Goal: Information Seeking & Learning: Find specific fact

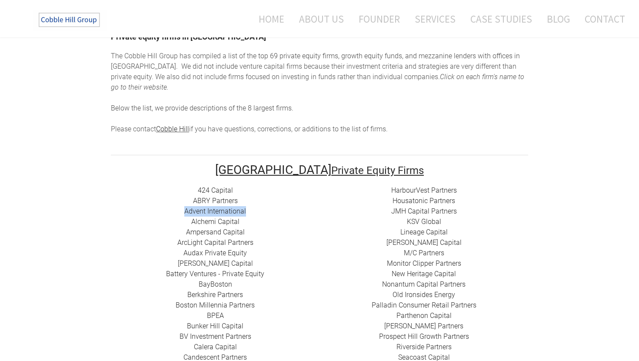
drag, startPoint x: 265, startPoint y: 202, endPoint x: 168, endPoint y: 202, distance: 96.9
click at [168, 202] on div "424 Capital ​ABRY Partners Advent International Alchemi Capital ​Ampersand Capi…" at bounding box center [215, 367] width 209 height 365
copy link "Advent International"
drag, startPoint x: 252, startPoint y: 212, endPoint x: 160, endPoint y: 212, distance: 91.7
click at [160, 212] on div "424 Capital ​ABRY Partners Advent International Alchemi Capital ​Ampersand Capi…" at bounding box center [215, 367] width 209 height 365
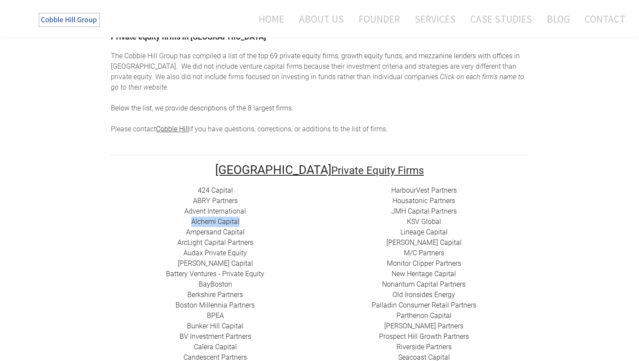
copy link "Alchemi Capital"
drag, startPoint x: 253, startPoint y: 218, endPoint x: 160, endPoint y: 217, distance: 92.6
click at [160, 217] on div "424 Capital ​ABRY Partners Advent International Alchemi Capital ​Ampersand Capi…" at bounding box center [215, 367] width 209 height 365
copy link "​Ampersand Capital"
drag, startPoint x: 241, startPoint y: 210, endPoint x: 176, endPoint y: 210, distance: 64.3
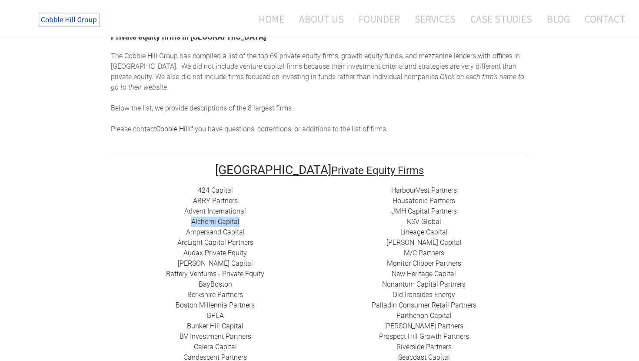
click at [176, 210] on div "424 Capital ​ABRY Partners Advent International Alchemi Capital ​Ampersand Capi…" at bounding box center [215, 367] width 209 height 365
copy link "Alchemi Capital"
drag, startPoint x: 266, startPoint y: 220, endPoint x: 173, endPoint y: 220, distance: 92.6
click at [173, 220] on div "424 Capital ​ABRY Partners Advent International Alchemi Capital ​Ampersand Capi…" at bounding box center [215, 367] width 209 height 365
copy link "​Ampersand Capital"
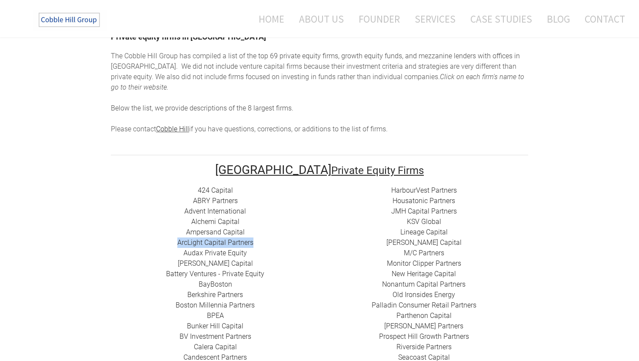
drag, startPoint x: 269, startPoint y: 232, endPoint x: 138, endPoint y: 232, distance: 130.8
click at [138, 232] on div "424 Capital ​ABRY Partners Advent International Alchemi Capital ​Ampersand Capi…" at bounding box center [215, 367] width 209 height 365
copy div "​​ ​ArcLight Capital Partners"
drag, startPoint x: 262, startPoint y: 242, endPoint x: 168, endPoint y: 242, distance: 94.3
click at [168, 242] on div "424 Capital ​ABRY Partners Advent International Alchemi Capital ​Ampersand Capi…" at bounding box center [215, 367] width 209 height 365
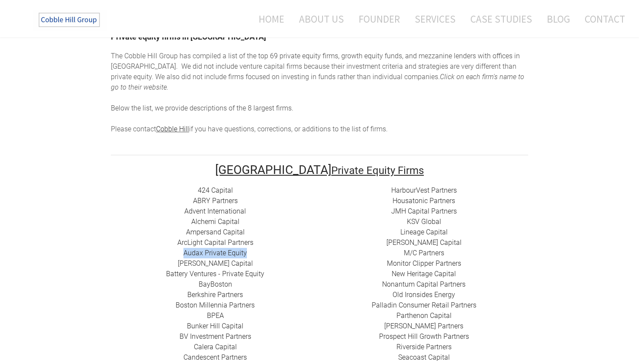
copy link "Audax Private Equity"
drag, startPoint x: 287, startPoint y: 265, endPoint x: 165, endPoint y: 264, distance: 122.2
click at [165, 264] on div "424 Capital ​ABRY Partners Advent International Alchemi Capital ​Ampersand Capi…" at bounding box center [215, 367] width 209 height 365
copy div "​ Battery Ventures - Private Equity"
drag, startPoint x: 231, startPoint y: 276, endPoint x: 174, endPoint y: 276, distance: 56.5
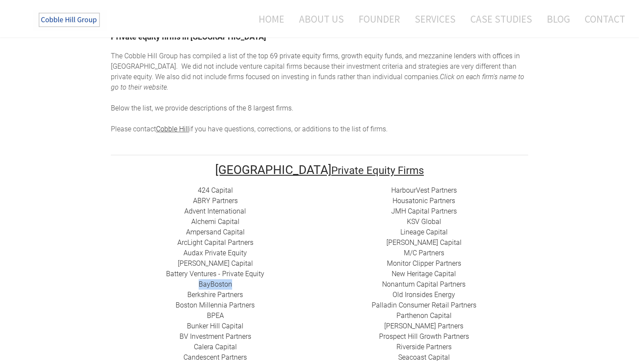
click at [174, 276] on div "424 Capital ​ABRY Partners Advent International Alchemi Capital ​Ampersand Capi…" at bounding box center [215, 367] width 209 height 365
copy link "BayBoston"
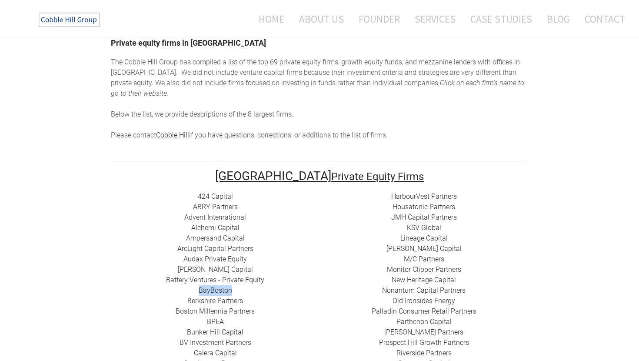
scroll to position [62, 0]
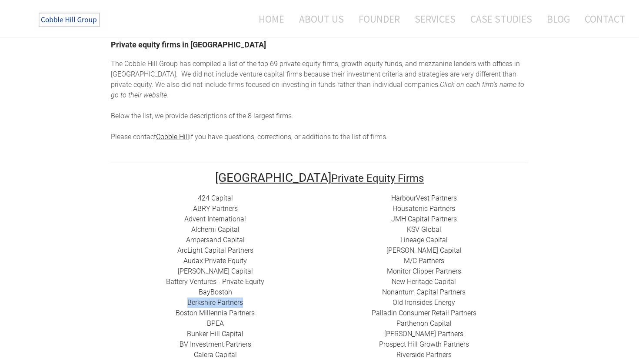
drag, startPoint x: 253, startPoint y: 290, endPoint x: 179, endPoint y: 290, distance: 73.5
copy link "Berkshire Partners"
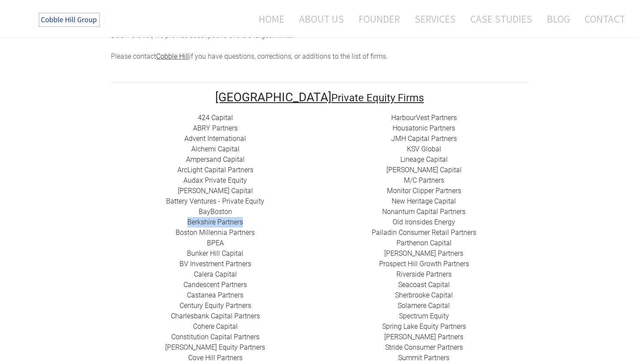
scroll to position [154, 0]
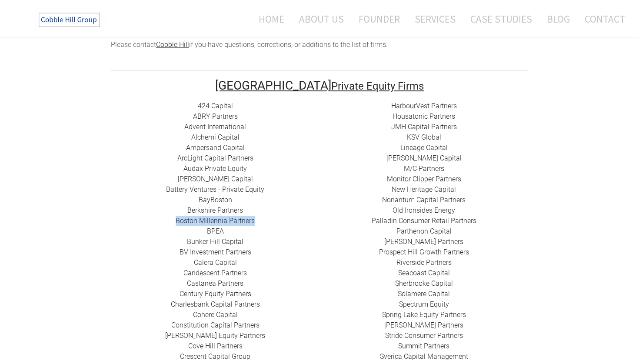
drag, startPoint x: 266, startPoint y: 210, endPoint x: 152, endPoint y: 210, distance: 114.3
click at [152, 210] on div "424 Capital ​ABRY Partners Advent International Alchemi Capital ​Ampersand Capi…" at bounding box center [215, 283] width 209 height 365
drag, startPoint x: 239, startPoint y: 216, endPoint x: 199, endPoint y: 216, distance: 40.4
click at [199, 216] on div "424 Capital ​ABRY Partners Advent International Alchemi Capital ​Ampersand Capi…" at bounding box center [215, 283] width 209 height 365
drag, startPoint x: 252, startPoint y: 228, endPoint x: 173, endPoint y: 228, distance: 78.2
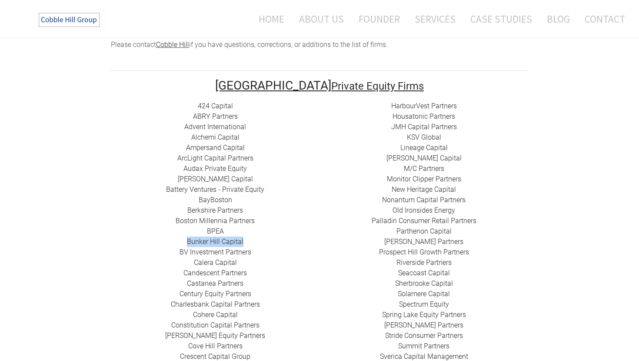
click at [173, 228] on div "424 Capital ​ABRY Partners Advent International Alchemi Capital ​Ampersand Capi…" at bounding box center [215, 283] width 209 height 365
drag, startPoint x: 259, startPoint y: 242, endPoint x: 166, endPoint y: 242, distance: 92.2
click at [166, 242] on div "424 Capital ​ABRY Partners Advent International Alchemi Capital ​Ampersand Capi…" at bounding box center [215, 283] width 209 height 365
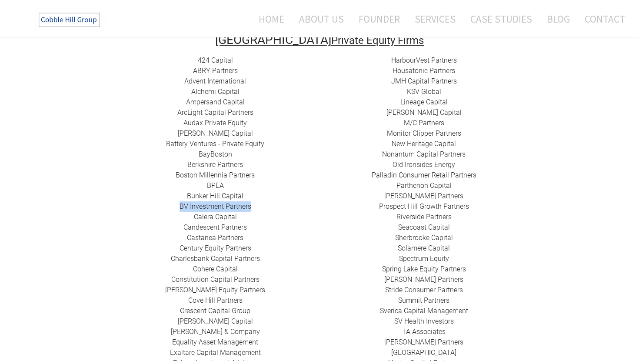
scroll to position [248, 0]
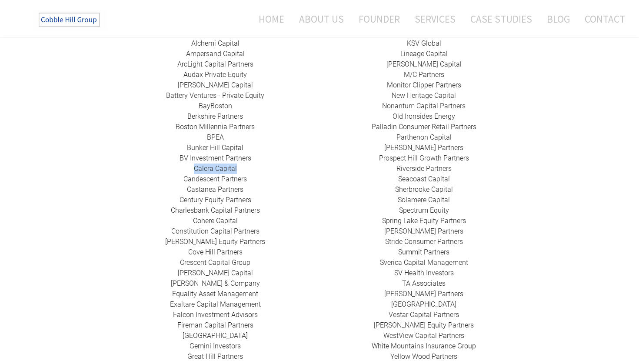
drag, startPoint x: 243, startPoint y: 155, endPoint x: 189, endPoint y: 155, distance: 54.8
click at [189, 155] on div "424 Capital ​ABRY Partners Advent International Alchemi Capital ​Ampersand Capi…" at bounding box center [215, 189] width 209 height 365
drag, startPoint x: 261, startPoint y: 170, endPoint x: 174, endPoint y: 169, distance: 87.4
click at [174, 169] on div "424 Capital ​ABRY Partners Advent International Alchemi Capital ​Ampersand Capi…" at bounding box center [215, 189] width 209 height 365
drag, startPoint x: 260, startPoint y: 180, endPoint x: 178, endPoint y: 180, distance: 81.7
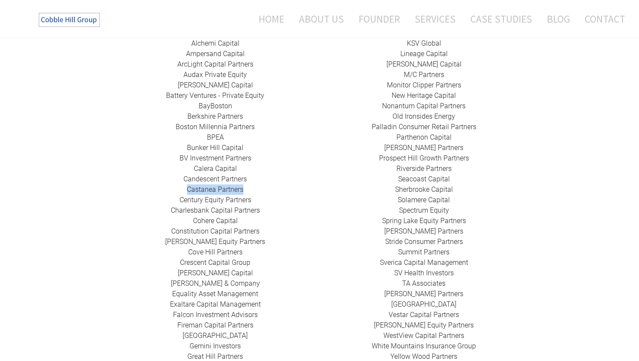
click at [178, 180] on div "424 Capital ​ABRY Partners Advent International Alchemi Capital ​Ampersand Capi…" at bounding box center [215, 189] width 209 height 365
drag, startPoint x: 264, startPoint y: 188, endPoint x: 173, endPoint y: 188, distance: 90.9
click at [173, 188] on div "424 Capital ​ABRY Partners Advent International Alchemi Capital ​Ampersand Capi…" at bounding box center [215, 189] width 209 height 365
drag, startPoint x: 274, startPoint y: 199, endPoint x: 146, endPoint y: 197, distance: 128.2
click at [146, 197] on div "424 Capital ​ABRY Partners Advent International Alchemi Capital ​Ampersand Capi…" at bounding box center [215, 189] width 209 height 365
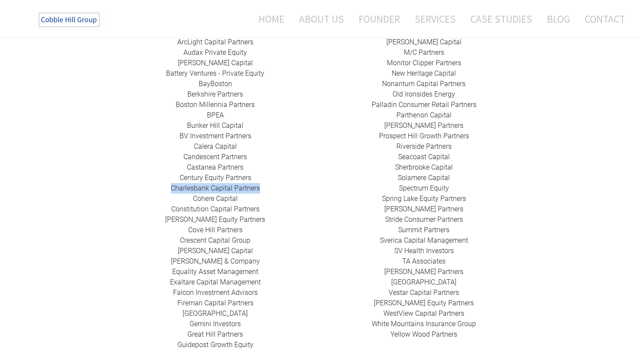
scroll to position [271, 0]
drag, startPoint x: 260, startPoint y: 187, endPoint x: 176, endPoint y: 187, distance: 83.9
click at [176, 187] on div "424 Capital ​ABRY Partners Advent International Alchemi Capital ​Ampersand Capi…" at bounding box center [215, 166] width 209 height 365
drag, startPoint x: 287, startPoint y: 197, endPoint x: 158, endPoint y: 197, distance: 129.5
click at [158, 197] on div "424 Capital ​ABRY Partners Advent International Alchemi Capital ​Ampersand Capi…" at bounding box center [215, 166] width 209 height 365
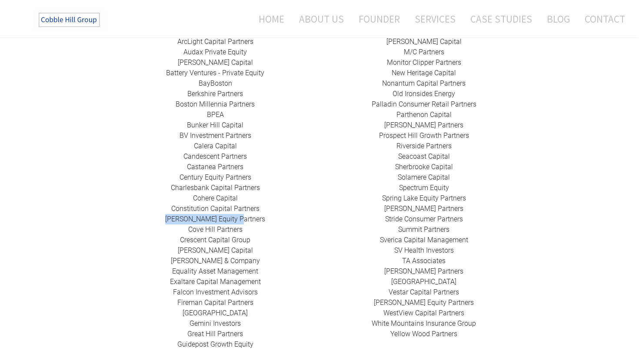
drag, startPoint x: 268, startPoint y: 206, endPoint x: 179, endPoint y: 206, distance: 88.7
click at [179, 206] on div "424 Capital ​ABRY Partners Advent International Alchemi Capital ​Ampersand Capi…" at bounding box center [215, 166] width 209 height 365
drag, startPoint x: 251, startPoint y: 220, endPoint x: 181, endPoint y: 220, distance: 69.6
click at [181, 220] on div "424 Capital ​ABRY Partners Advent International Alchemi Capital ​Ampersand Capi…" at bounding box center [215, 166] width 209 height 365
drag, startPoint x: 173, startPoint y: 229, endPoint x: 264, endPoint y: 228, distance: 90.4
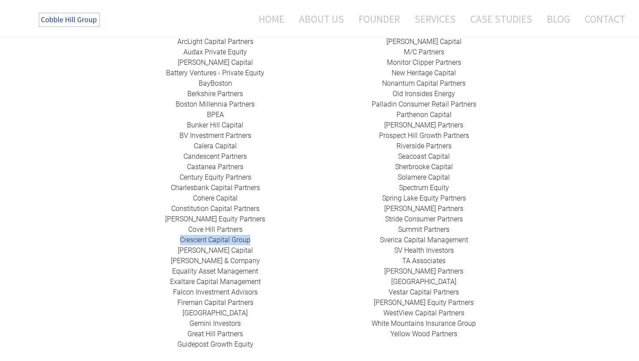
click at [264, 228] on div "424 Capital ​ABRY Partners Advent International Alchemi Capital ​Ampersand Capi…" at bounding box center [215, 166] width 209 height 365
drag, startPoint x: 176, startPoint y: 244, endPoint x: 264, endPoint y: 241, distance: 87.4
click at [264, 241] on div "424 Capital ​ABRY Partners Advent International Alchemi Capital ​Ampersand Capi…" at bounding box center [215, 166] width 209 height 365
drag, startPoint x: 172, startPoint y: 249, endPoint x: 281, endPoint y: 249, distance: 109.5
click at [281, 249] on div "424 Capital ​ABRY Partners Advent International Alchemi Capital ​Ampersand Capi…" at bounding box center [215, 166] width 209 height 365
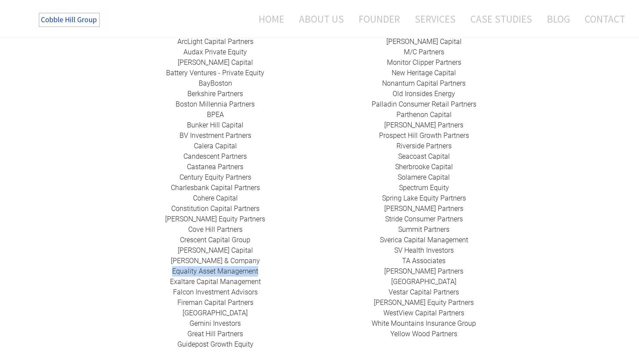
drag, startPoint x: 166, startPoint y: 262, endPoint x: 294, endPoint y: 262, distance: 127.8
click at [294, 262] on div "424 Capital ​ABRY Partners Advent International Alchemi Capital ​Ampersand Capi…" at bounding box center [215, 166] width 209 height 365
drag, startPoint x: 178, startPoint y: 272, endPoint x: 278, endPoint y: 272, distance: 99.5
click at [278, 272] on div "424 Capital ​ABRY Partners Advent International Alchemi Capital ​Ampersand Capi…" at bounding box center [215, 166] width 209 height 365
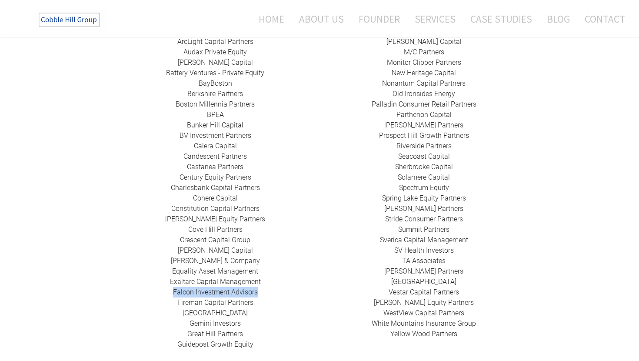
drag, startPoint x: 158, startPoint y: 282, endPoint x: 280, endPoint y: 282, distance: 122.6
click at [280, 282] on div "424 Capital ​ABRY Partners Advent International Alchemi Capital ​Ampersand Capi…" at bounding box center [215, 166] width 209 height 365
drag, startPoint x: 166, startPoint y: 291, endPoint x: 261, endPoint y: 290, distance: 95.2
click at [261, 290] on div "424 Capital ​ABRY Partners Advent International Alchemi Capital ​Ampersand Capi…" at bounding box center [215, 166] width 209 height 365
drag, startPoint x: 178, startPoint y: 305, endPoint x: 263, endPoint y: 304, distance: 84.8
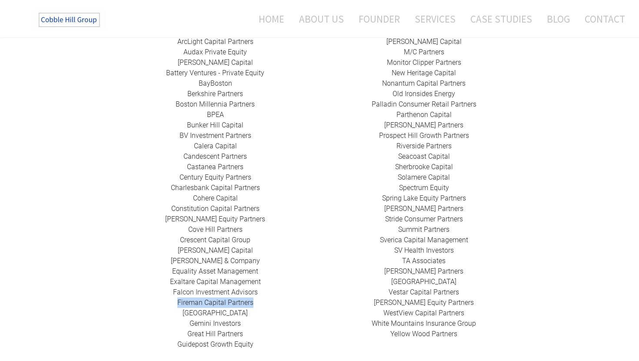
click at [263, 304] on div "424 Capital ​ABRY Partners Advent International Alchemi Capital ​Ampersand Capi…" at bounding box center [215, 166] width 209 height 365
drag, startPoint x: 186, startPoint y: 313, endPoint x: 270, endPoint y: 310, distance: 84.4
click at [270, 310] on div "424 Capital ​ABRY Partners Advent International Alchemi Capital ​Ampersand Capi…" at bounding box center [215, 166] width 209 height 365
drag, startPoint x: 194, startPoint y: 325, endPoint x: 273, endPoint y: 325, distance: 78.7
click at [273, 325] on div "424 Capital ​ABRY Partners Advent International Alchemi Capital ​Ampersand Capi…" at bounding box center [215, 166] width 209 height 365
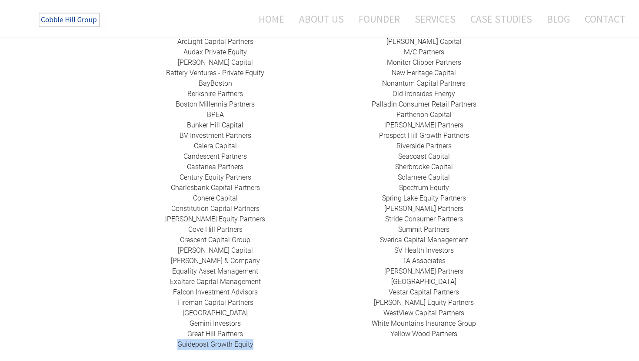
drag, startPoint x: 167, startPoint y: 332, endPoint x: 289, endPoint y: 332, distance: 121.3
click at [289, 332] on div "424 Capital ​ABRY Partners Advent International Alchemi Capital ​Ampersand Capi…" at bounding box center [215, 166] width 209 height 365
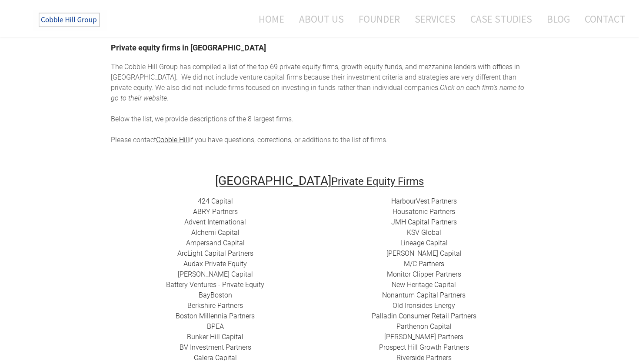
scroll to position [40, 0]
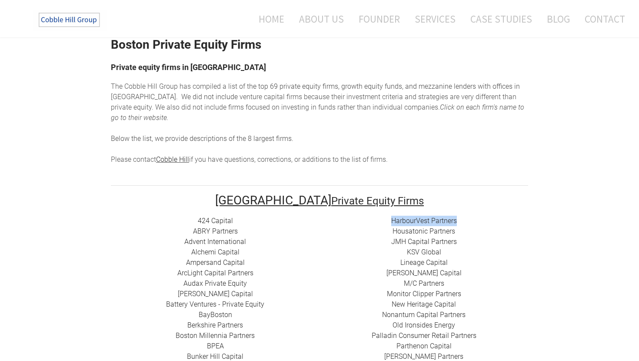
drag, startPoint x: 380, startPoint y: 211, endPoint x: 495, endPoint y: 211, distance: 114.8
drag, startPoint x: 390, startPoint y: 219, endPoint x: 492, endPoint y: 219, distance: 101.7
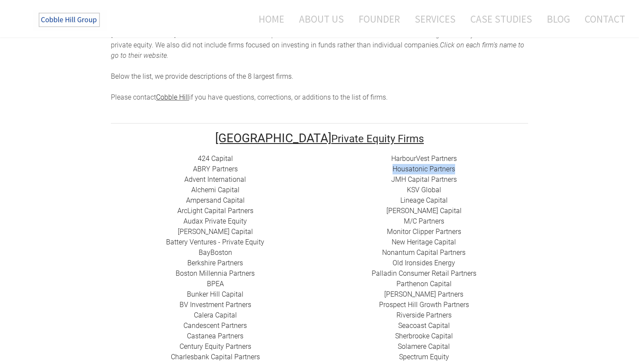
scroll to position [122, 0]
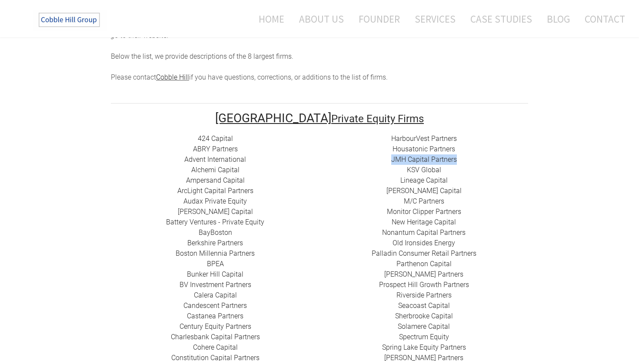
drag, startPoint x: 383, startPoint y: 148, endPoint x: 477, endPoint y: 148, distance: 94.3
click at [477, 148] on div "HarbourVest Partners Housatonic Partners ​JMH Capital Partners ​KSV Global Line…" at bounding box center [424, 310] width 209 height 355
drag, startPoint x: 399, startPoint y: 157, endPoint x: 459, endPoint y: 157, distance: 59.1
click at [459, 157] on div "HarbourVest Partners Housatonic Partners ​JMH Capital Partners ​KSV Global Line…" at bounding box center [424, 310] width 209 height 355
drag, startPoint x: 393, startPoint y: 172, endPoint x: 471, endPoint y: 170, distance: 78.3
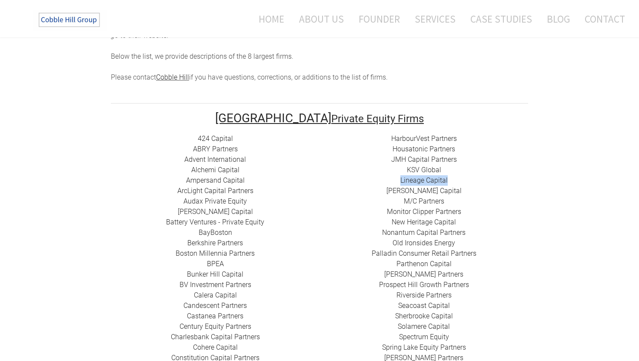
click at [471, 170] on div "HarbourVest Partners Housatonic Partners ​JMH Capital Partners ​KSV Global Line…" at bounding box center [424, 310] width 209 height 355
drag, startPoint x: 387, startPoint y: 182, endPoint x: 462, endPoint y: 182, distance: 74.8
click at [462, 182] on div "HarbourVest Partners Housatonic Partners ​JMH Capital Partners ​KSV Global Line…" at bounding box center [424, 310] width 209 height 355
drag, startPoint x: 395, startPoint y: 193, endPoint x: 478, endPoint y: 193, distance: 82.6
click at [478, 193] on div "HarbourVest Partners Housatonic Partners ​JMH Capital Partners ​KSV Global Line…" at bounding box center [424, 310] width 209 height 355
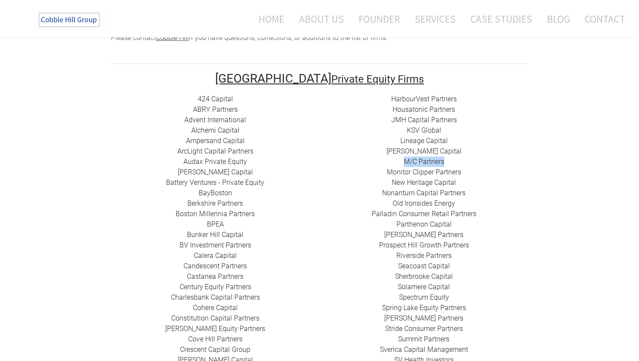
scroll to position [233, 0]
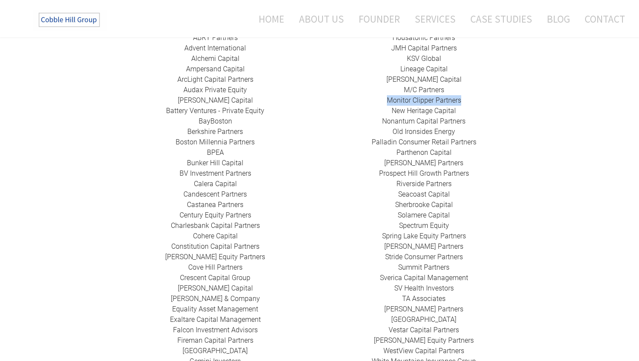
drag, startPoint x: 378, startPoint y: 90, endPoint x: 488, endPoint y: 89, distance: 110.0
click at [488, 89] on div "HarbourVest Partners Housatonic Partners ​JMH Capital Partners ​KSV Global Line…" at bounding box center [424, 199] width 209 height 355
drag, startPoint x: 383, startPoint y: 99, endPoint x: 474, endPoint y: 99, distance: 91.7
click at [474, 99] on div "HarbourVest Partners Housatonic Partners ​JMH Capital Partners ​KSV Global Line…" at bounding box center [424, 199] width 209 height 355
drag, startPoint x: 379, startPoint y: 111, endPoint x: 474, endPoint y: 111, distance: 95.2
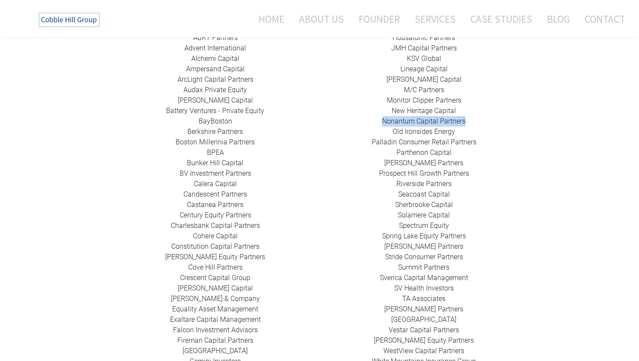
click at [474, 111] on div "HarbourVest Partners Housatonic Partners ​JMH Capital Partners ​KSV Global Line…" at bounding box center [424, 199] width 209 height 355
drag, startPoint x: 383, startPoint y: 119, endPoint x: 459, endPoint y: 119, distance: 76.5
click at [459, 119] on div "HarbourVest Partners Housatonic Partners ​JMH Capital Partners ​KSV Global Line…" at bounding box center [424, 199] width 209 height 355
drag, startPoint x: 363, startPoint y: 133, endPoint x: 492, endPoint y: 133, distance: 129.1
click at [492, 133] on div "HarbourVest Partners Housatonic Partners ​JMH Capital Partners ​KSV Global Line…" at bounding box center [424, 199] width 209 height 355
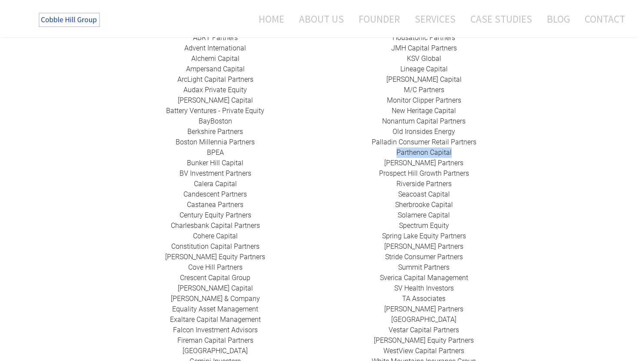
drag, startPoint x: 376, startPoint y: 142, endPoint x: 466, endPoint y: 143, distance: 90.4
click at [466, 143] on div "HarbourVest Partners Housatonic Partners ​JMH Capital Partners ​KSV Global Line…" at bounding box center [424, 199] width 209 height 355
drag, startPoint x: 419, startPoint y: 149, endPoint x: 382, endPoint y: 149, distance: 37.4
click at [382, 149] on div "HarbourVest Partners Housatonic Partners ​JMH Capital Partners ​KSV Global Line…" at bounding box center [424, 199] width 209 height 355
drag, startPoint x: 368, startPoint y: 163, endPoint x: 508, endPoint y: 162, distance: 140.0
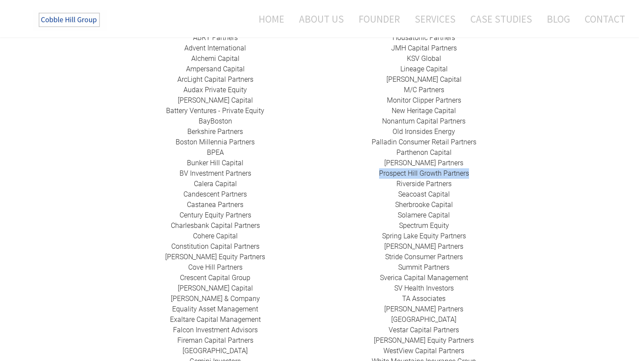
click at [508, 162] on div "HarbourVest Partners Housatonic Partners ​JMH Capital Partners ​KSV Global Line…" at bounding box center [424, 199] width 209 height 355
drag, startPoint x: 461, startPoint y: 172, endPoint x: 382, endPoint y: 172, distance: 78.7
click at [382, 172] on div "HarbourVest Partners Housatonic Partners ​JMH Capital Partners ​KSV Global Line…" at bounding box center [424, 199] width 209 height 355
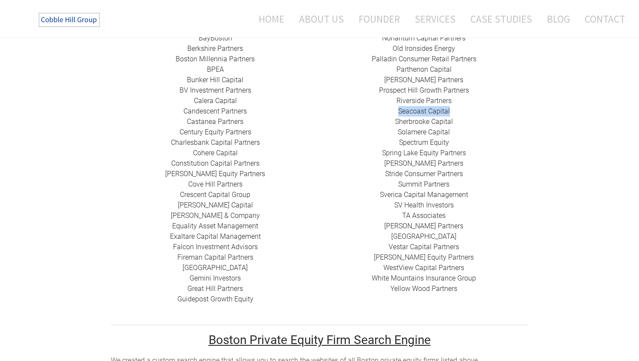
drag, startPoint x: 458, startPoint y: 100, endPoint x: 376, endPoint y: 100, distance: 81.3
click at [376, 100] on div "HarbourVest Partners Housatonic Partners ​JMH Capital Partners ​KSV Global Line…" at bounding box center [424, 116] width 209 height 355
drag, startPoint x: 460, startPoint y: 111, endPoint x: 372, endPoint y: 110, distance: 88.2
click at [372, 110] on div "HarbourVest Partners Housatonic Partners ​JMH Capital Partners ​KSV Global Line…" at bounding box center [424, 116] width 209 height 355
drag, startPoint x: 475, startPoint y: 120, endPoint x: 391, endPoint y: 120, distance: 83.5
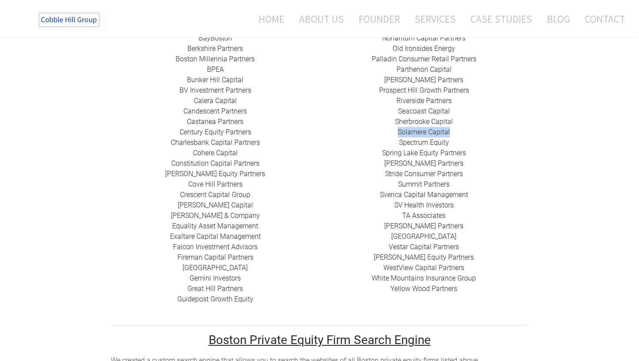
click at [391, 120] on div "HarbourVest Partners Housatonic Partners ​JMH Capital Partners ​KSV Global Line…" at bounding box center [424, 116] width 209 height 355
drag, startPoint x: 382, startPoint y: 132, endPoint x: 468, endPoint y: 132, distance: 86.1
click at [468, 132] on div "HarbourVest Partners Housatonic Partners ​JMH Capital Partners ​KSV Global Line…" at bounding box center [424, 116] width 209 height 355
drag, startPoint x: 368, startPoint y: 141, endPoint x: 495, endPoint y: 141, distance: 126.9
click at [495, 141] on div "HarbourVest Partners Housatonic Partners ​JMH Capital Partners ​KSV Global Line…" at bounding box center [424, 116] width 209 height 355
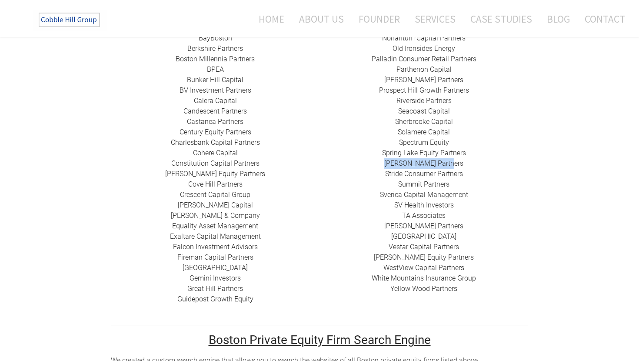
drag, startPoint x: 385, startPoint y: 152, endPoint x: 475, endPoint y: 152, distance: 90.0
click at [475, 152] on div "HarbourVest Partners Housatonic Partners ​JMH Capital Partners ​KSV Global Line…" at bounding box center [424, 116] width 209 height 355
drag, startPoint x: 377, startPoint y: 163, endPoint x: 480, endPoint y: 163, distance: 102.6
click at [480, 163] on div "HarbourVest Partners Housatonic Partners ​JMH Capital Partners ​KSV Global Line…" at bounding box center [424, 116] width 209 height 355
drag, startPoint x: 388, startPoint y: 175, endPoint x: 457, endPoint y: 175, distance: 69.1
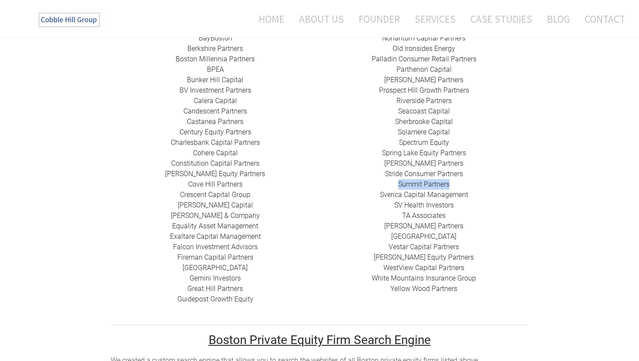
click at [458, 175] on div "HarbourVest Partners Housatonic Partners ​JMH Capital Partners ​KSV Global Line…" at bounding box center [424, 116] width 209 height 355
drag, startPoint x: 370, startPoint y: 184, endPoint x: 504, endPoint y: 184, distance: 133.9
click at [504, 184] on div "HarbourVest Partners Housatonic Partners ​JMH Capital Partners ​KSV Global Line…" at bounding box center [424, 116] width 209 height 355
drag, startPoint x: 393, startPoint y: 206, endPoint x: 484, endPoint y: 206, distance: 91.3
click at [484, 206] on div "HarbourVest Partners Housatonic Partners ​JMH Capital Partners ​KSV Global Line…" at bounding box center [424, 116] width 209 height 355
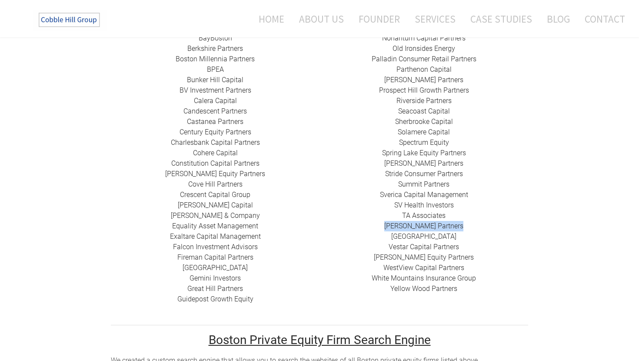
drag, startPoint x: 399, startPoint y: 215, endPoint x: 493, endPoint y: 215, distance: 93.0
click at [493, 215] on div "HarbourVest Partners Housatonic Partners ​JMH Capital Partners ​KSV Global Line…" at bounding box center [424, 116] width 209 height 355
drag, startPoint x: 395, startPoint y: 224, endPoint x: 489, endPoint y: 226, distance: 94.4
click at [489, 226] on div "HarbourVest Partners Housatonic Partners ​JMH Capital Partners ​KSV Global Line…" at bounding box center [424, 116] width 209 height 355
drag, startPoint x: 376, startPoint y: 238, endPoint x: 483, endPoint y: 239, distance: 107.4
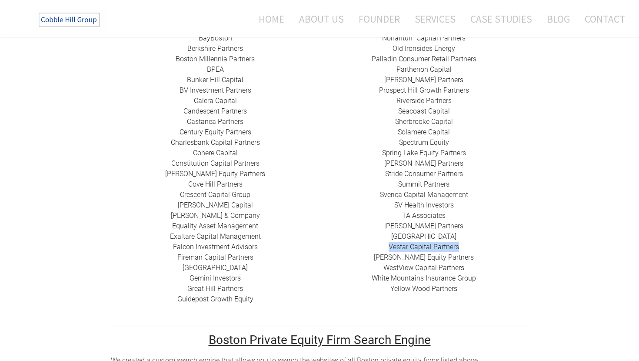
click at [483, 239] on div "HarbourVest Partners Housatonic Partners ​JMH Capital Partners ​KSV Global Line…" at bounding box center [424, 116] width 209 height 355
drag, startPoint x: 379, startPoint y: 251, endPoint x: 473, endPoint y: 250, distance: 93.5
click at [473, 250] on div "HarbourVest Partners Housatonic Partners ​JMH Capital Partners ​KSV Global Line…" at bounding box center [424, 116] width 209 height 355
drag, startPoint x: 376, startPoint y: 256, endPoint x: 488, endPoint y: 256, distance: 112.2
click at [488, 256] on div "HarbourVest Partners Housatonic Partners ​JMH Capital Partners ​KSV Global Line…" at bounding box center [424, 116] width 209 height 355
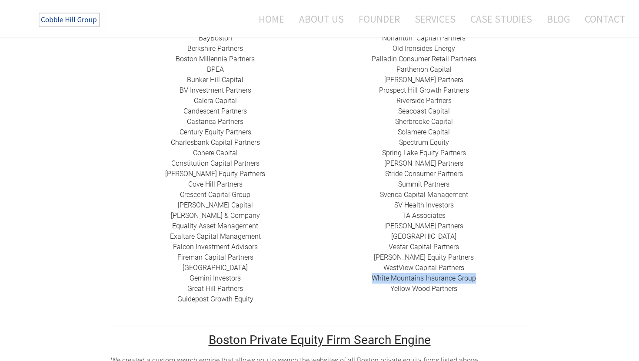
drag, startPoint x: 364, startPoint y: 272, endPoint x: 503, endPoint y: 263, distance: 139.4
click at [503, 263] on div "HarbourVest Partners Housatonic Partners ​JMH Capital Partners ​KSV Global Line…" at bounding box center [424, 116] width 209 height 355
drag, startPoint x: 386, startPoint y: 277, endPoint x: 486, endPoint y: 277, distance: 100.9
click at [486, 277] on div "HarbourVest Partners Housatonic Partners ​JMH Capital Partners ​KSV Global Line…" at bounding box center [424, 116] width 209 height 355
